Goal: Find specific page/section: Find specific page/section

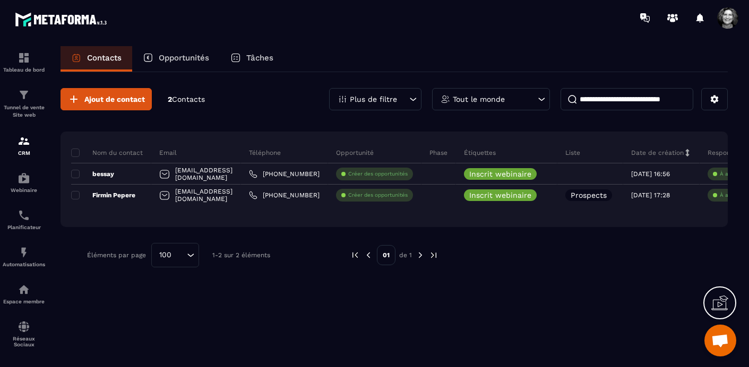
scroll to position [13533, 0]
click at [24, 261] on div "Automatisations" at bounding box center [24, 256] width 42 height 21
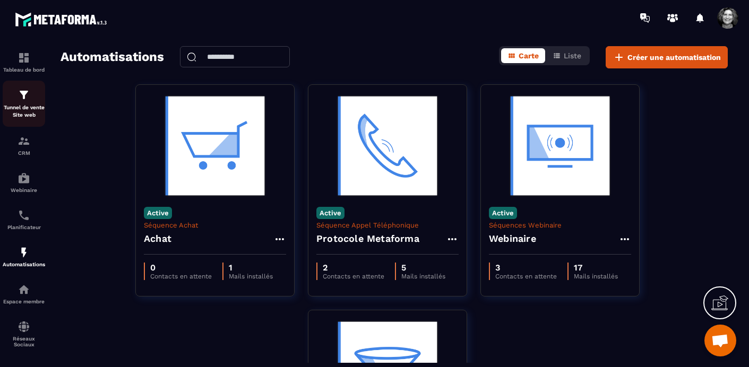
click at [22, 97] on img at bounding box center [24, 95] width 13 height 13
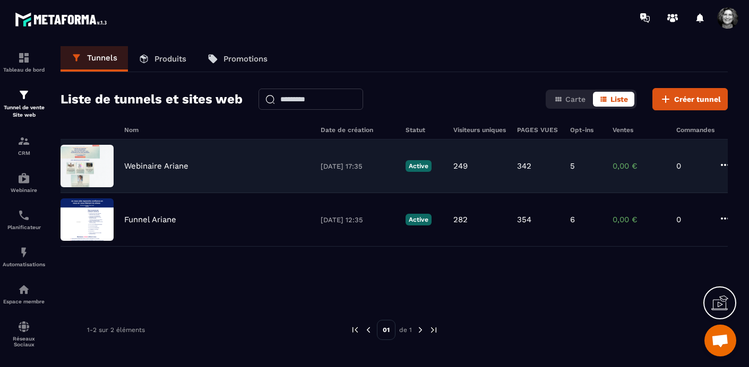
click at [190, 168] on div "Webinaire Ariane" at bounding box center [217, 166] width 186 height 10
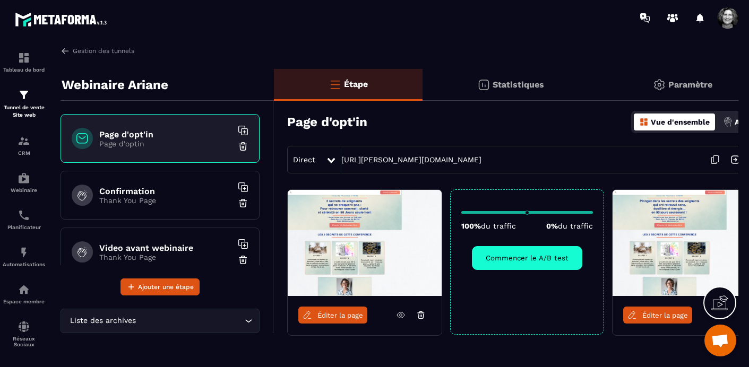
click at [525, 81] on p "Statistiques" at bounding box center [518, 85] width 51 height 10
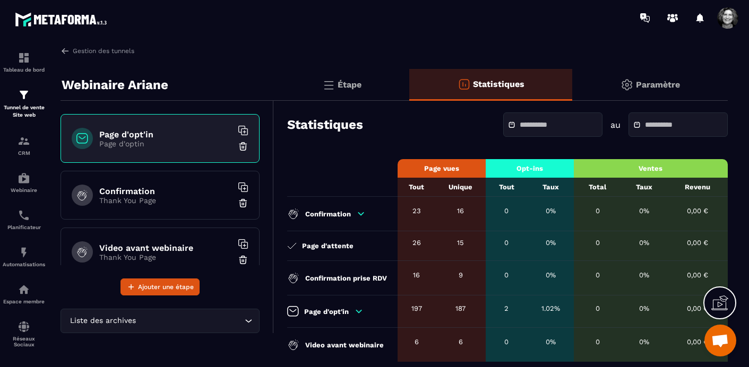
click at [530, 128] on input "text" at bounding box center [557, 125] width 74 height 8
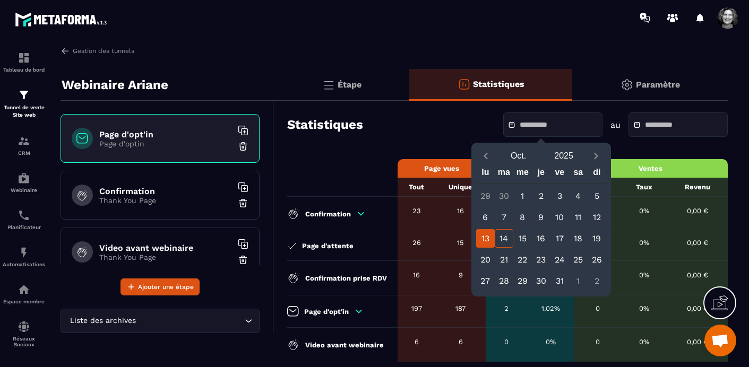
click at [481, 234] on div "13" at bounding box center [485, 238] width 19 height 19
type input "**********"
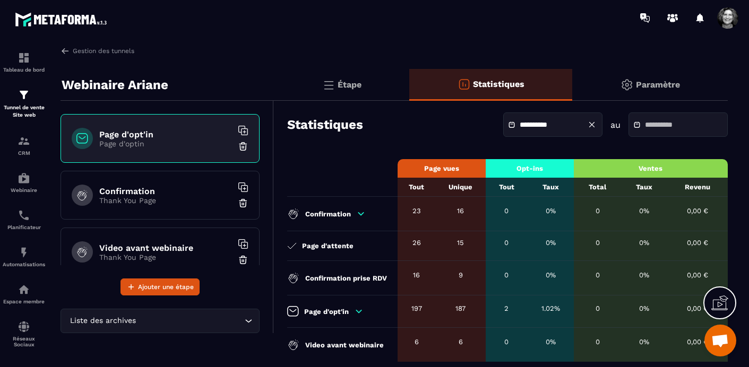
click at [647, 124] on input "text" at bounding box center [682, 125] width 74 height 8
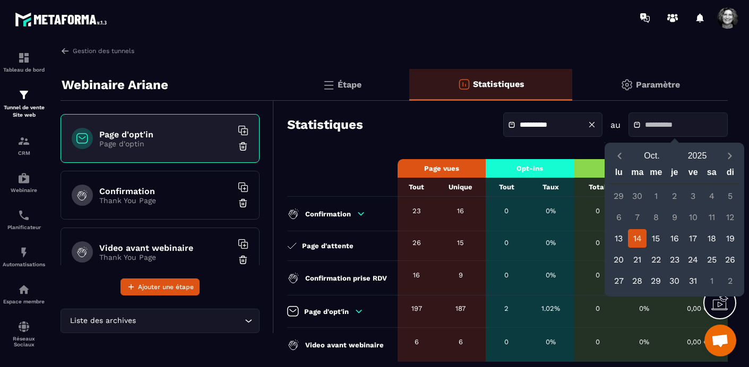
click at [638, 236] on div "14" at bounding box center [637, 238] width 19 height 19
type input "**********"
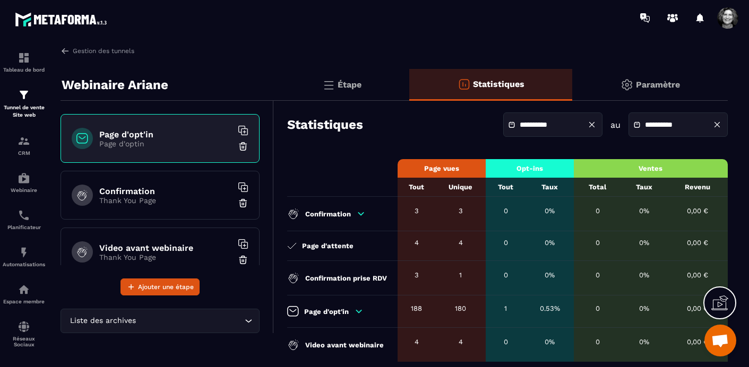
click at [358, 85] on p "Étape" at bounding box center [350, 85] width 24 height 10
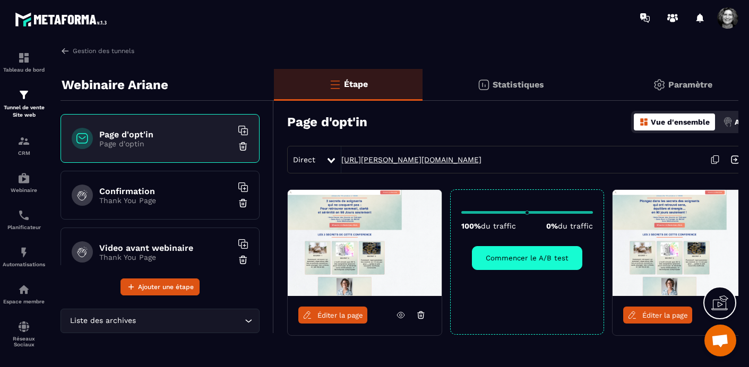
click at [459, 157] on link "[URL][PERSON_NAME][DOMAIN_NAME]" at bounding box center [411, 160] width 140 height 8
